Goal: Find specific page/section: Find specific page/section

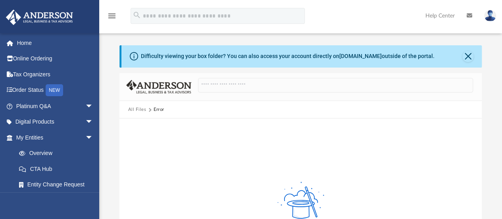
scroll to position [198, 0]
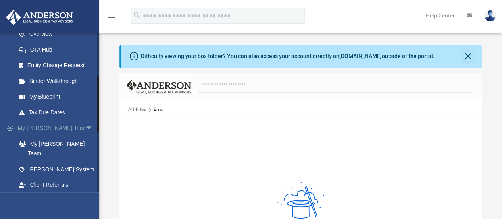
scroll to position [159, 0]
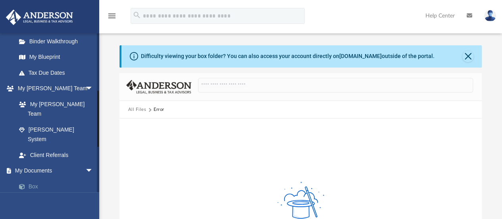
click at [38, 178] on link "Box" at bounding box center [58, 186] width 94 height 16
click at [350, 55] on link "[DOMAIN_NAME]" at bounding box center [360, 56] width 42 height 6
click at [35, 178] on link "Box" at bounding box center [58, 186] width 94 height 16
